Goal: Information Seeking & Learning: Learn about a topic

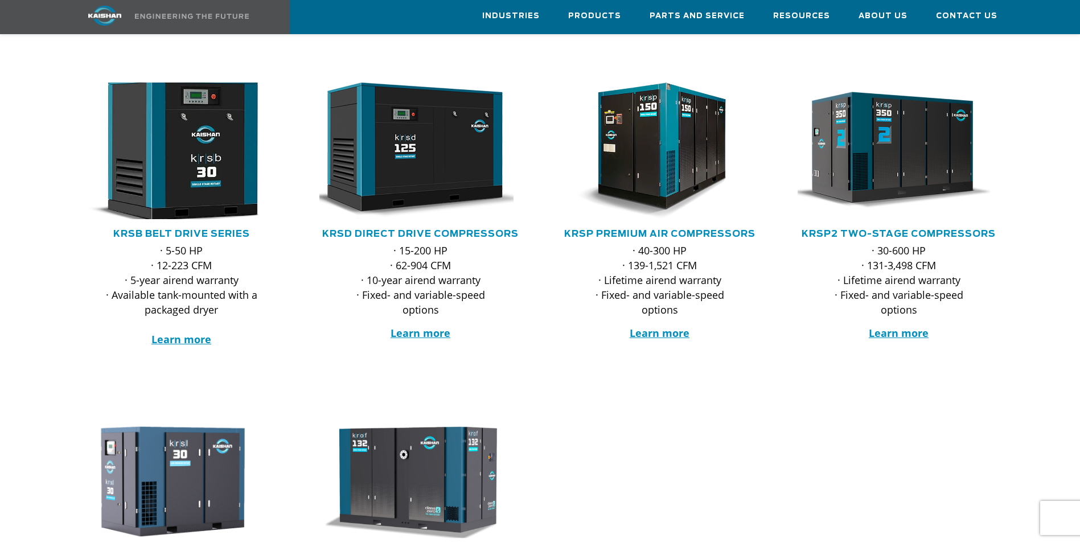
scroll to position [171, 0]
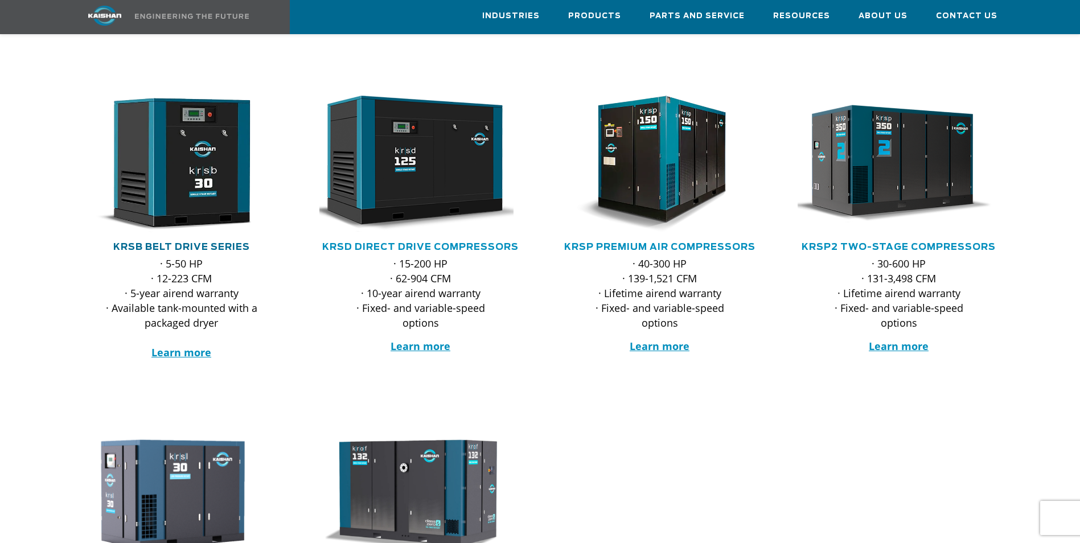
click at [196, 243] on link "KRSB Belt Drive Series" at bounding box center [181, 247] width 137 height 9
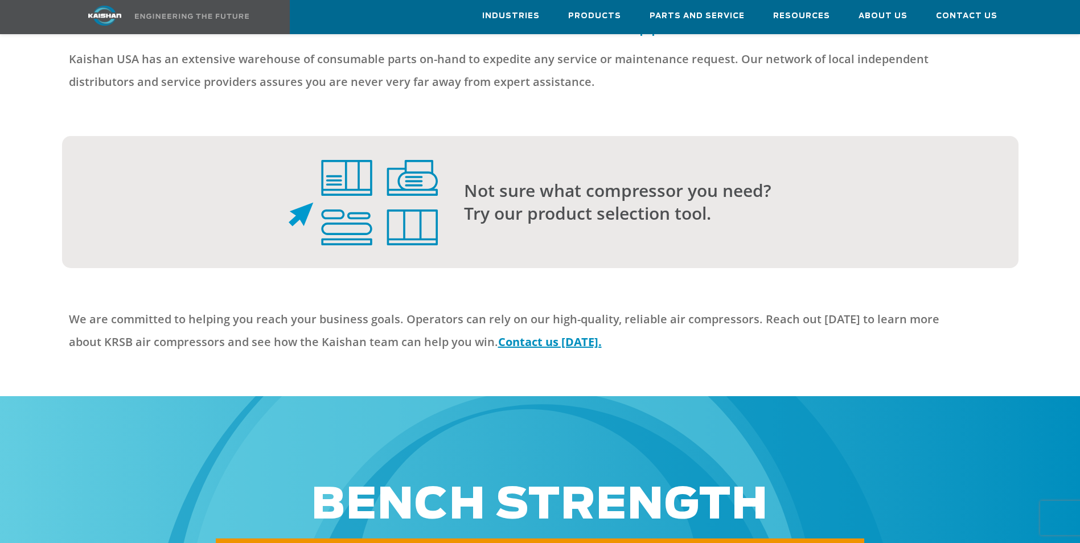
scroll to position [2903, 0]
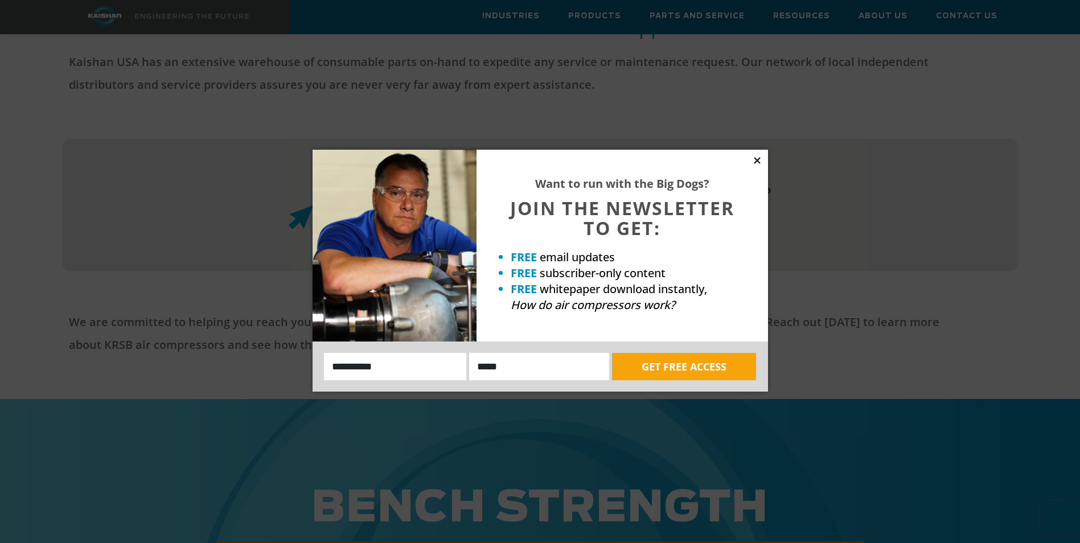
click at [758, 157] on icon at bounding box center [757, 160] width 10 height 10
